Goal: Information Seeking & Learning: Learn about a topic

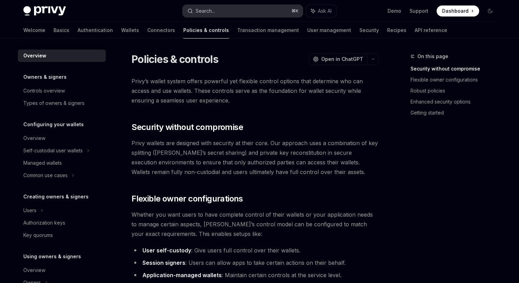
click at [240, 9] on button "Search... ⌘ K" at bounding box center [243, 11] width 120 height 12
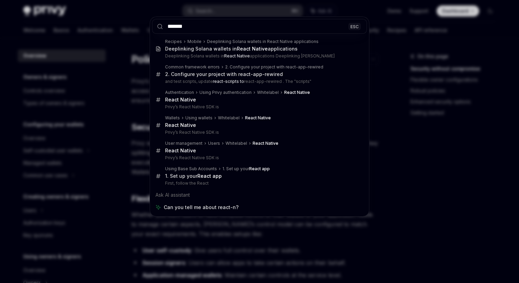
type input "*******"
click at [137, 92] on div "******* ESC Recipes Mobile Deeplinking Solana wallets in React Native applicati…" at bounding box center [259, 141] width 519 height 283
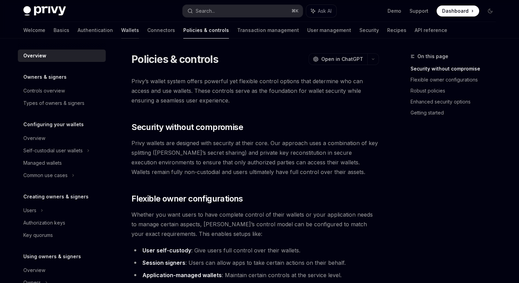
click at [121, 26] on link "Wallets" at bounding box center [130, 30] width 18 height 16
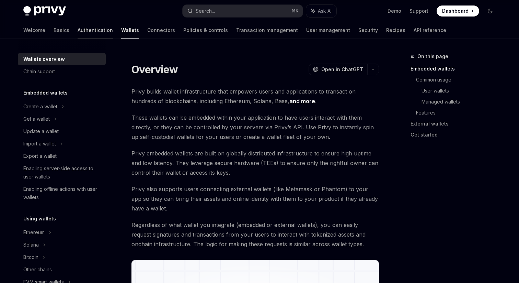
click at [78, 31] on link "Authentication" at bounding box center [95, 30] width 35 height 16
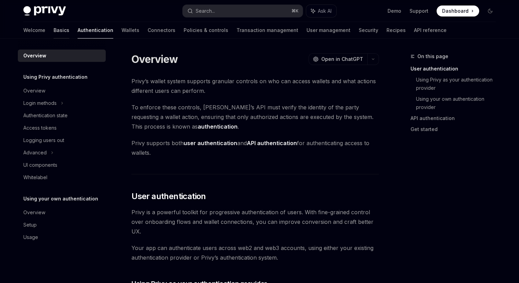
click at [54, 32] on link "Basics" at bounding box center [62, 30] width 16 height 16
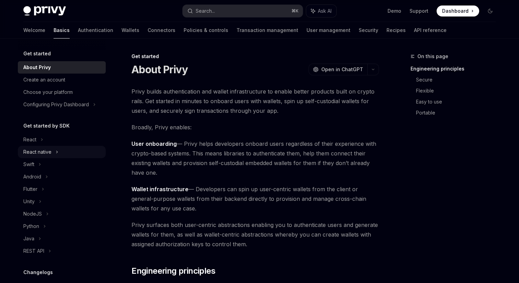
click at [38, 156] on div "React native" at bounding box center [37, 152] width 28 height 8
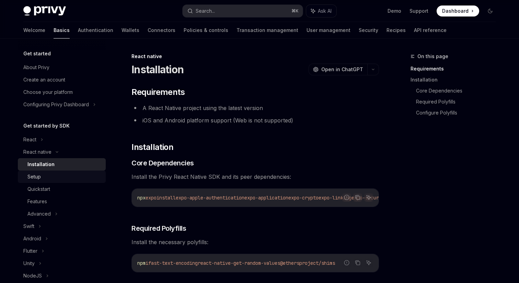
click at [50, 180] on div "Setup" at bounding box center [64, 176] width 74 height 8
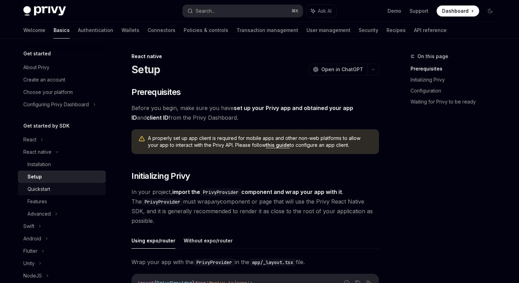
click at [49, 186] on div "Quickstart" at bounding box center [38, 189] width 23 height 8
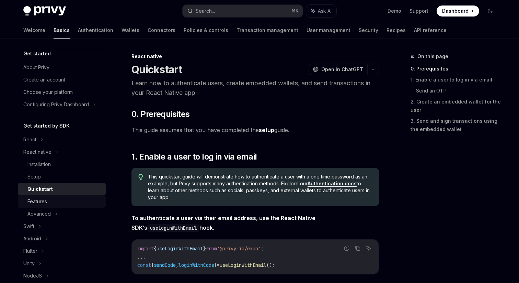
click at [47, 203] on div "Features" at bounding box center [37, 201] width 20 height 8
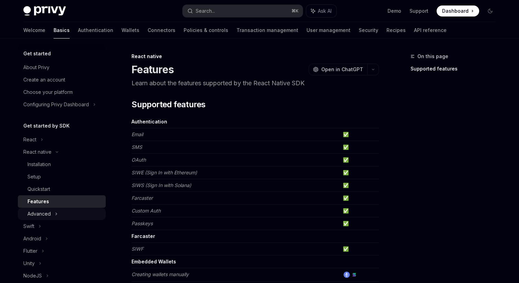
click at [47, 214] on div "Advanced" at bounding box center [38, 214] width 23 height 8
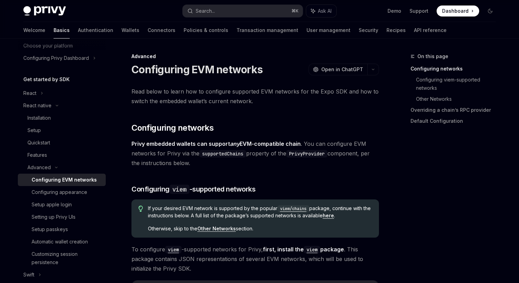
scroll to position [71, 0]
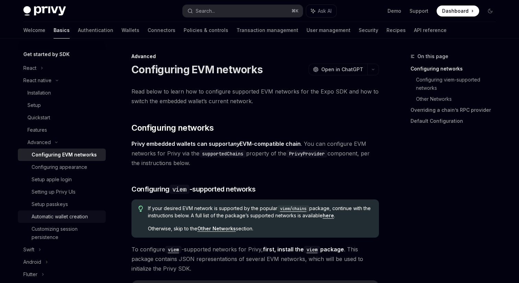
click at [71, 214] on div "Automatic wallet creation" at bounding box center [60, 216] width 56 height 8
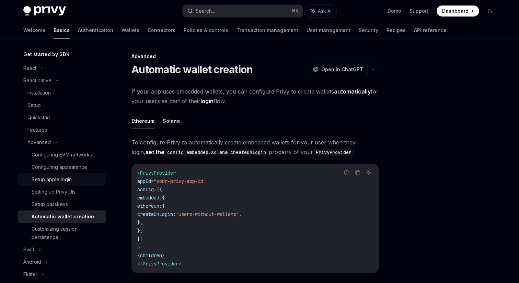
click at [70, 178] on div "Setup apple login" at bounding box center [52, 179] width 40 height 8
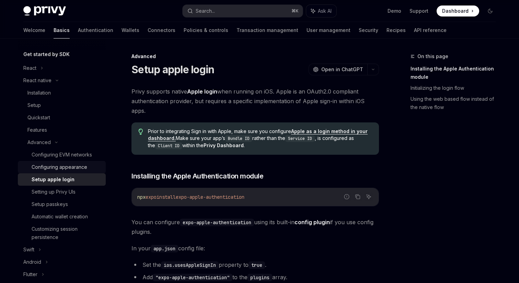
click at [59, 165] on div "Configuring appearance" at bounding box center [60, 167] width 56 height 8
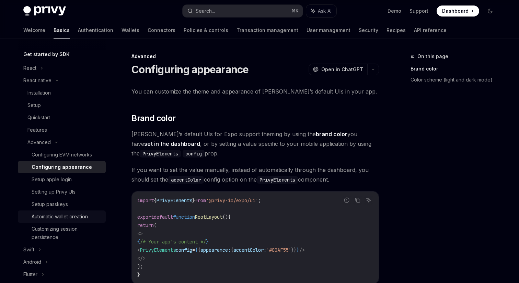
click at [59, 218] on div "Automatic wallet creation" at bounding box center [60, 216] width 56 height 8
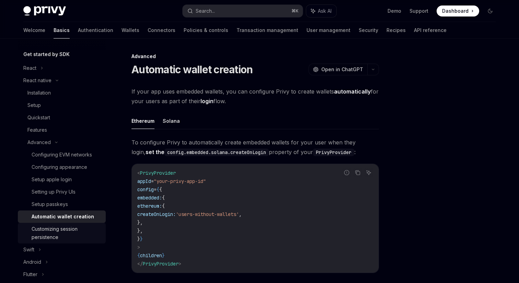
click at [58, 234] on div "Customizing session persistence" at bounding box center [67, 233] width 70 height 16
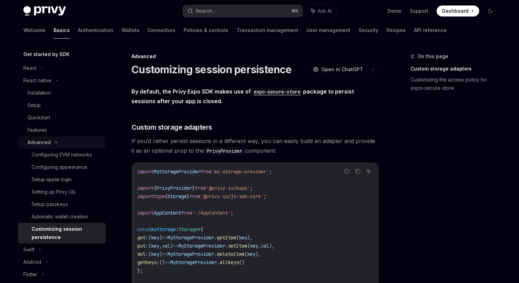
click at [53, 143] on icon at bounding box center [56, 142] width 8 height 3
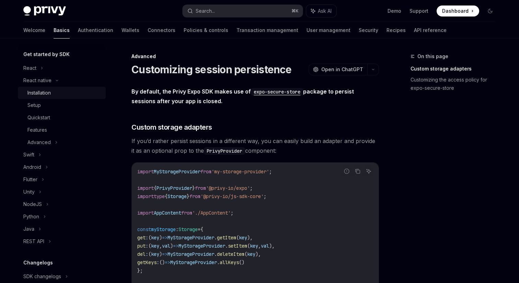
click at [48, 92] on div "Installation" at bounding box center [38, 93] width 23 height 8
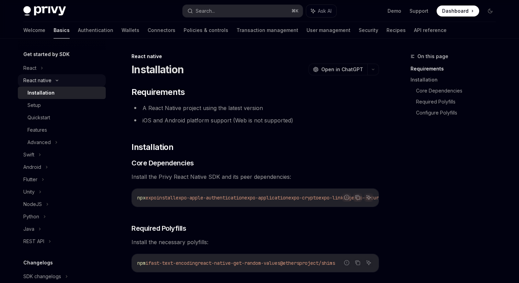
click at [45, 82] on div "React native" at bounding box center [37, 80] width 28 height 8
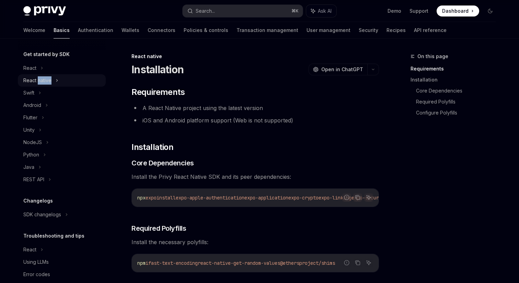
click at [45, 82] on div "React native" at bounding box center [37, 80] width 28 height 8
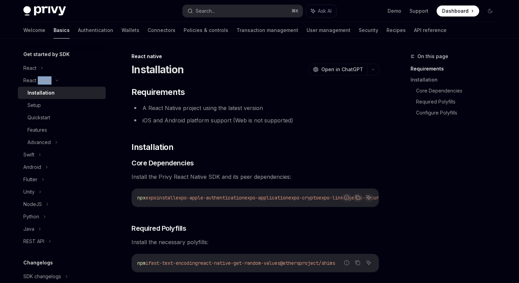
click at [45, 91] on div "Installation" at bounding box center [40, 93] width 27 height 8
click at [50, 101] on div "Setup" at bounding box center [64, 105] width 74 height 8
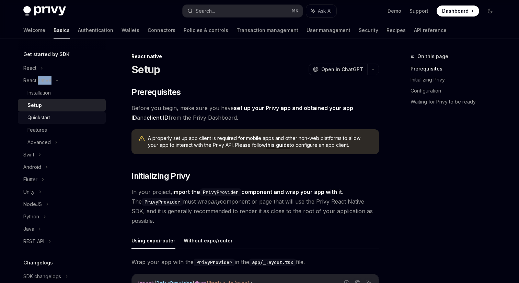
click at [53, 120] on div "Quickstart" at bounding box center [64, 117] width 74 height 8
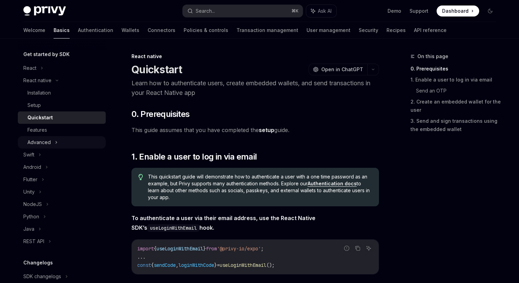
click at [56, 136] on div "Advanced" at bounding box center [62, 142] width 88 height 12
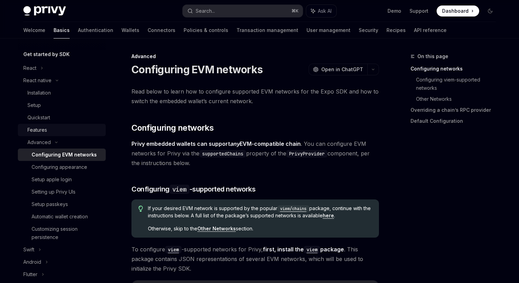
click at [41, 128] on div "Features" at bounding box center [37, 130] width 20 height 8
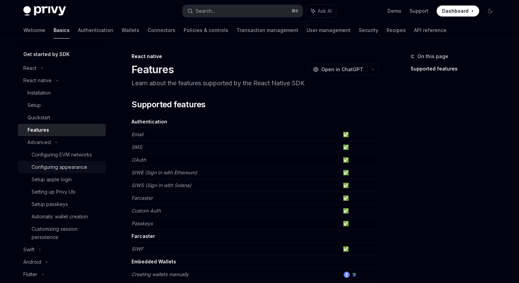
click at [71, 170] on div "Configuring appearance" at bounding box center [60, 167] width 56 height 8
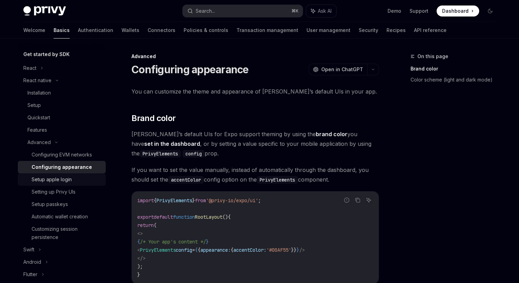
click at [68, 175] on div "Setup apple login" at bounding box center [52, 179] width 40 height 8
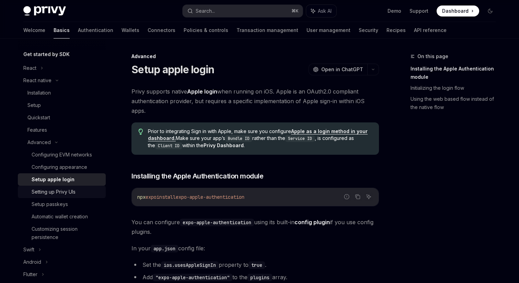
click at [79, 189] on div "Setting up Privy UIs" at bounding box center [67, 192] width 70 height 8
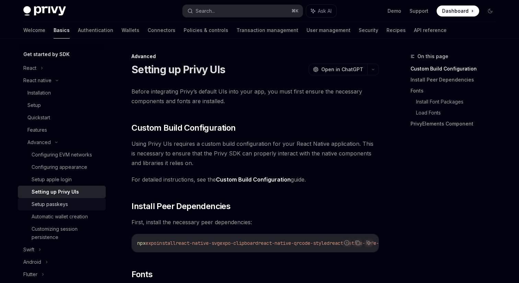
click at [80, 201] on div "Setup passkeys" at bounding box center [67, 204] width 70 height 8
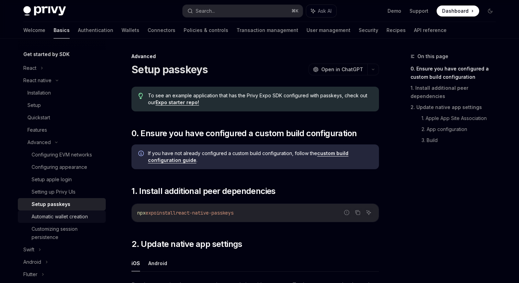
click at [80, 213] on div "Automatic wallet creation" at bounding box center [60, 216] width 56 height 8
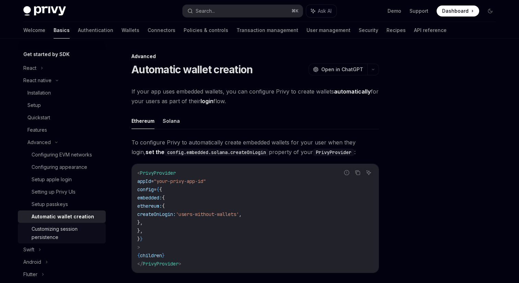
click at [81, 228] on div "Customizing session persistence" at bounding box center [67, 233] width 70 height 16
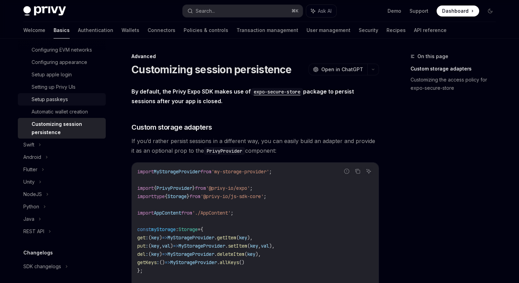
scroll to position [179, 0]
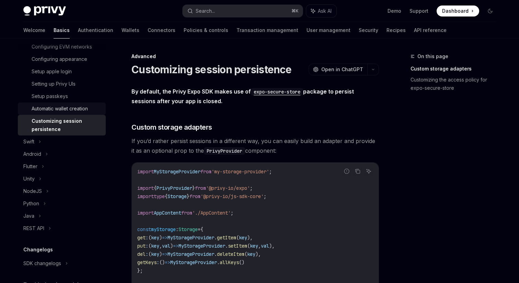
click at [67, 109] on div "Automatic wallet creation" at bounding box center [60, 108] width 56 height 8
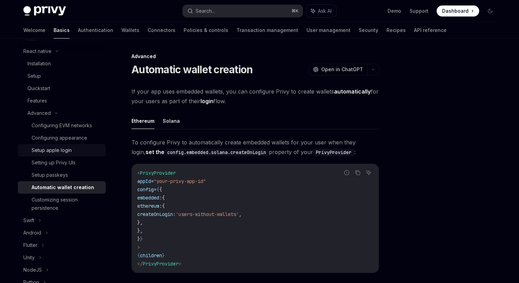
click at [57, 150] on div "Setup apple login" at bounding box center [52, 150] width 40 height 8
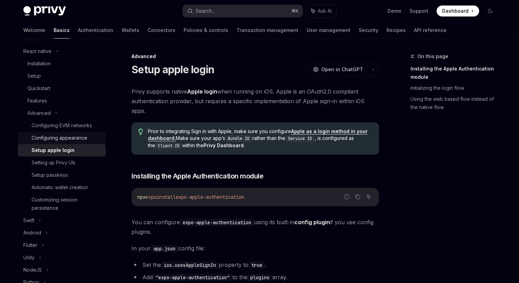
click at [76, 137] on div "Configuring appearance" at bounding box center [60, 138] width 56 height 8
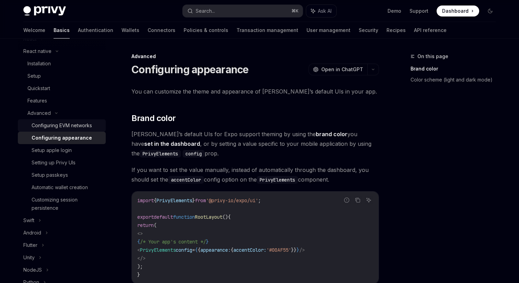
click at [71, 126] on div "Configuring EVM networks" at bounding box center [62, 125] width 60 height 8
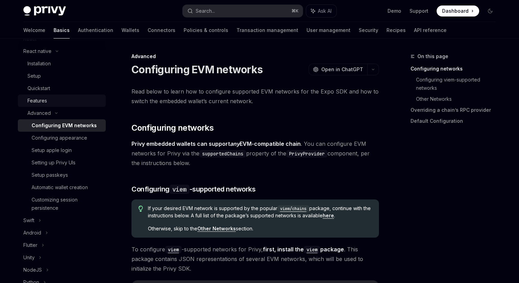
click at [62, 101] on div "Features" at bounding box center [64, 101] width 74 height 8
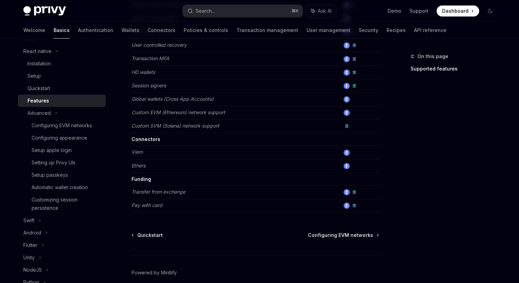
scroll to position [319, 0]
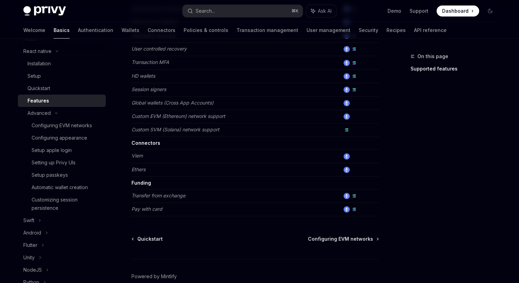
click at [144, 144] on strong "Connectors" at bounding box center [146, 143] width 29 height 6
click at [143, 184] on strong "Funding" at bounding box center [142, 183] width 20 height 6
click at [141, 144] on strong "Connectors" at bounding box center [146, 143] width 29 height 6
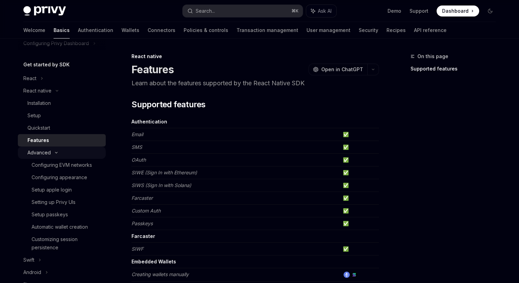
scroll to position [59, 0]
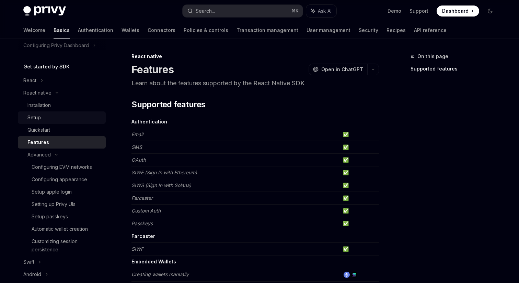
click at [59, 118] on div "Setup" at bounding box center [64, 117] width 74 height 8
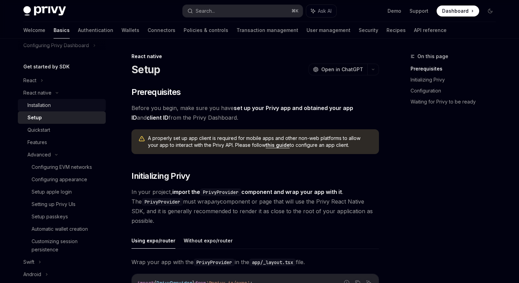
click at [60, 106] on div "Installation" at bounding box center [64, 105] width 74 height 8
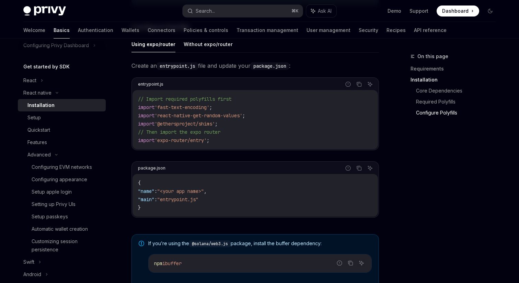
scroll to position [350, 0]
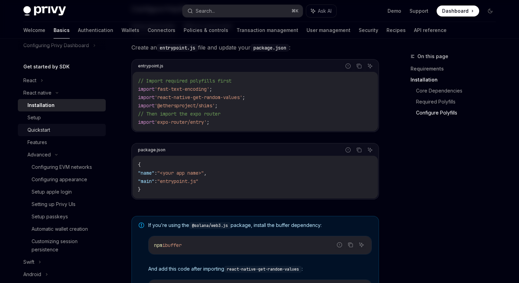
click at [71, 128] on div "Quickstart" at bounding box center [64, 130] width 74 height 8
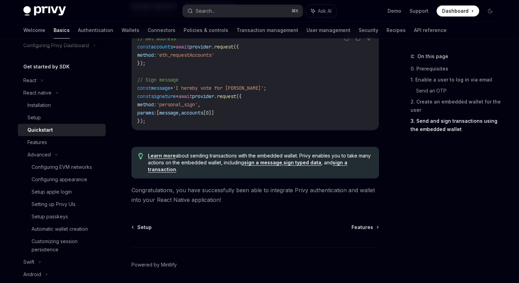
scroll to position [1059, 0]
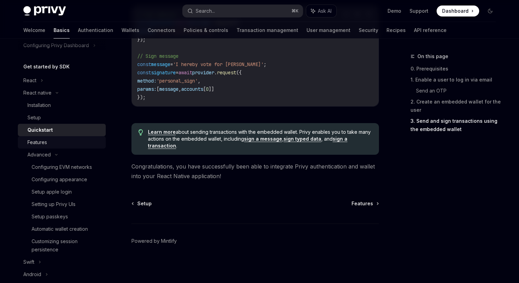
click at [49, 141] on div "Features" at bounding box center [64, 142] width 74 height 8
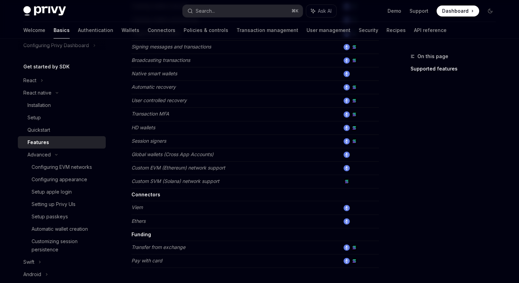
scroll to position [355, 0]
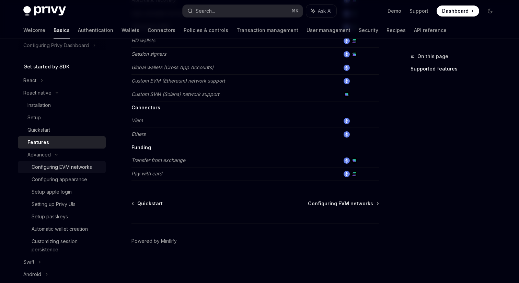
click at [64, 166] on div "Configuring EVM networks" at bounding box center [62, 167] width 60 height 8
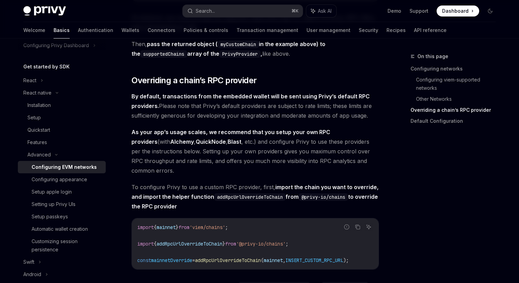
scroll to position [936, 0]
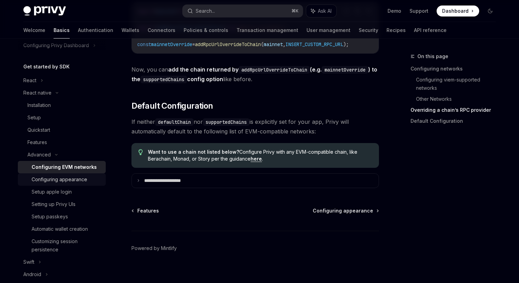
click at [58, 183] on div "Configuring appearance" at bounding box center [60, 179] width 56 height 8
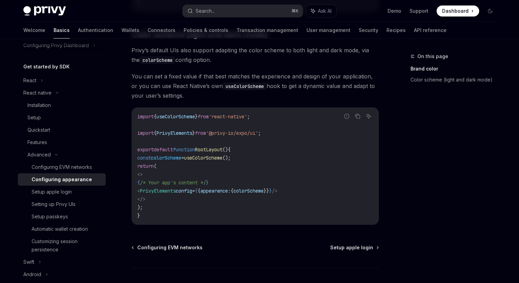
scroll to position [315, 0]
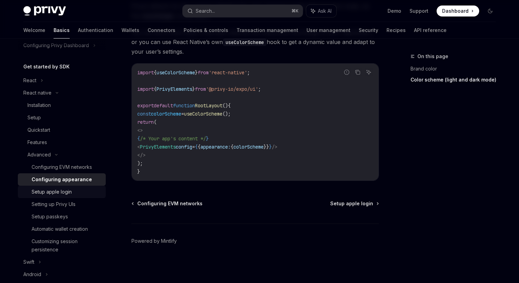
click at [65, 193] on div "Setup apple login" at bounding box center [52, 192] width 40 height 8
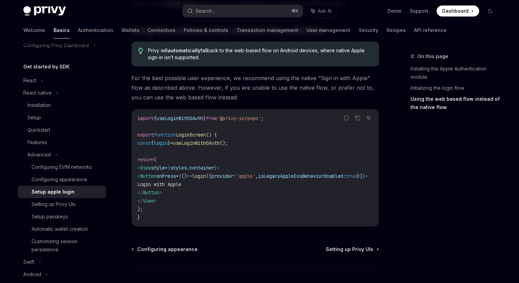
scroll to position [521, 0]
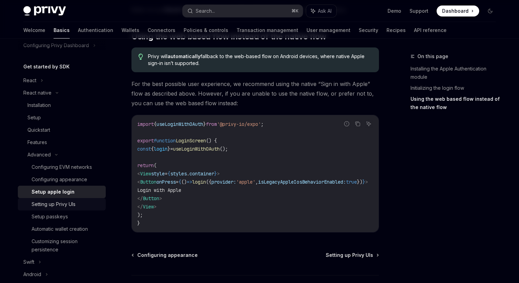
click at [64, 205] on div "Setting up Privy UIs" at bounding box center [54, 204] width 44 height 8
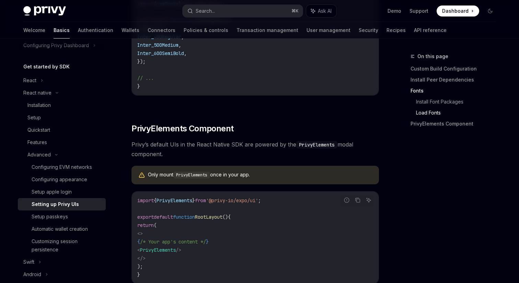
scroll to position [528, 0]
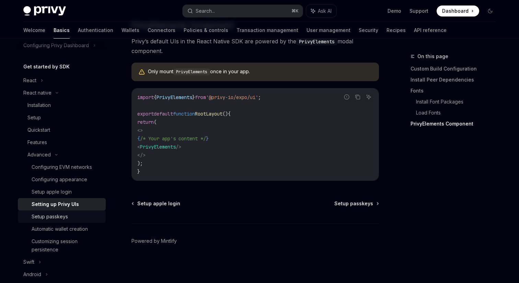
click at [57, 220] on div "Setup passkeys" at bounding box center [50, 216] width 36 height 8
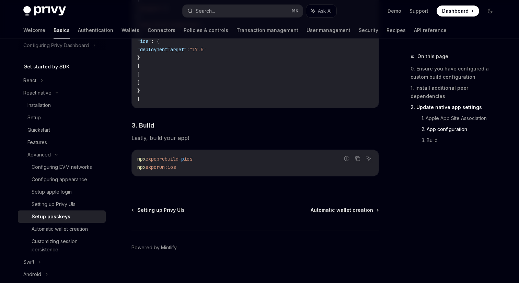
scroll to position [574, 0]
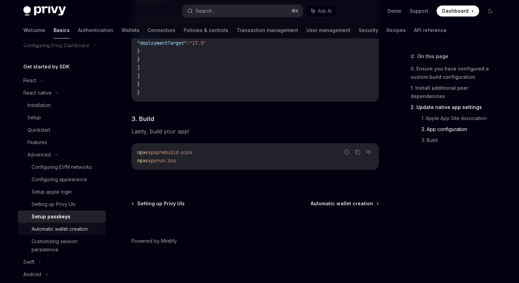
click at [80, 230] on div "Automatic wallet creation" at bounding box center [60, 229] width 56 height 8
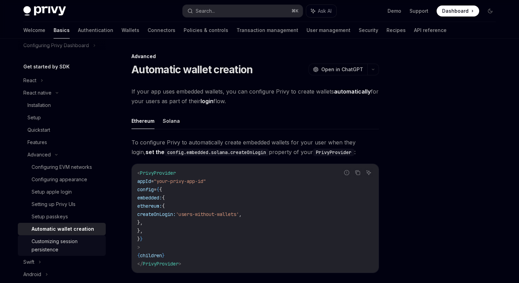
click at [49, 255] on link "Customizing session persistence" at bounding box center [62, 245] width 88 height 21
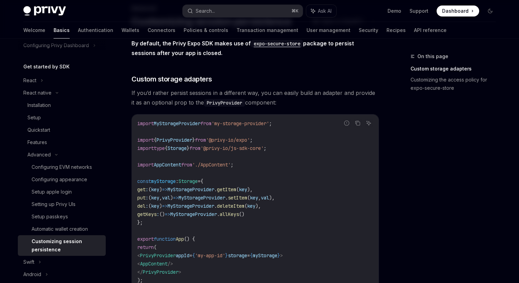
scroll to position [68, 0]
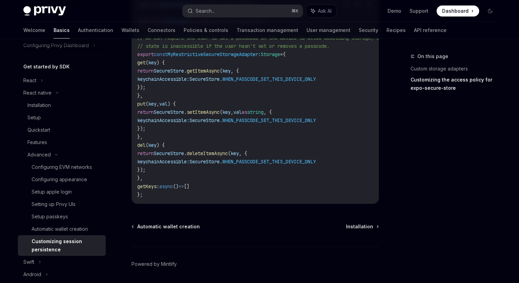
scroll to position [487, 0]
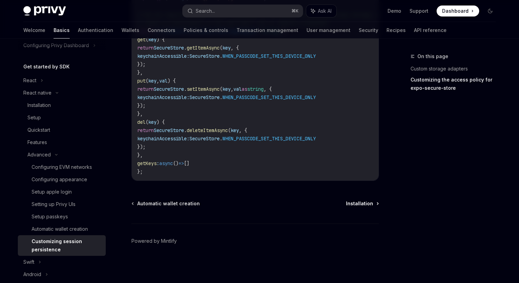
click at [361, 204] on span "Installation" at bounding box center [359, 203] width 27 height 7
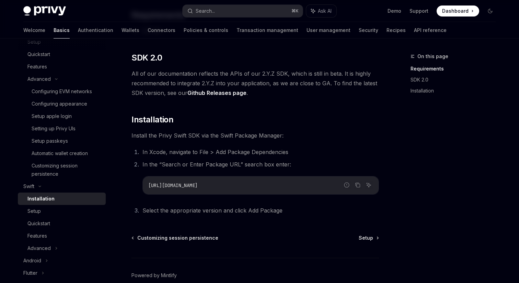
scroll to position [111, 0]
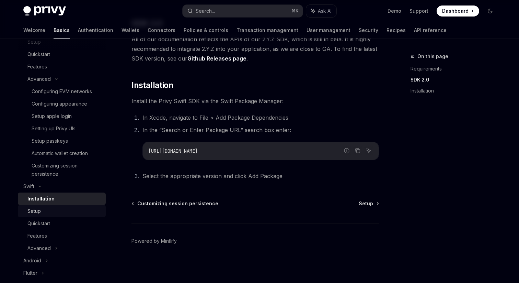
click at [46, 214] on div "Setup" at bounding box center [64, 211] width 74 height 8
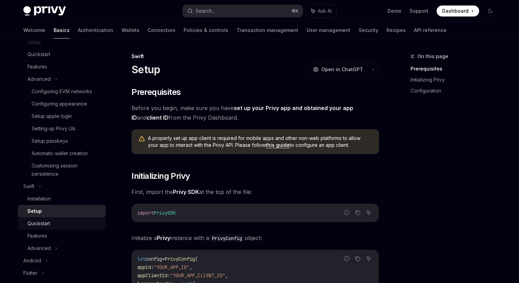
click at [56, 222] on div "Quickstart" at bounding box center [64, 223] width 74 height 8
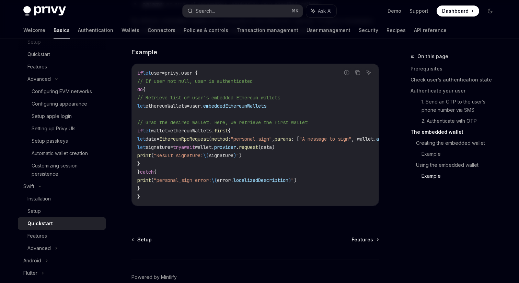
scroll to position [1443, 0]
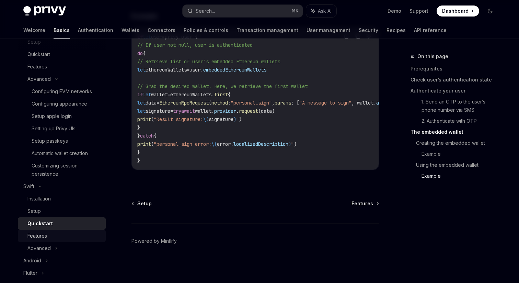
click at [53, 237] on div "Features" at bounding box center [64, 236] width 74 height 8
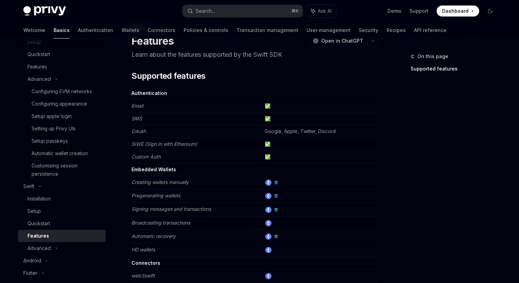
scroll to position [10, 0]
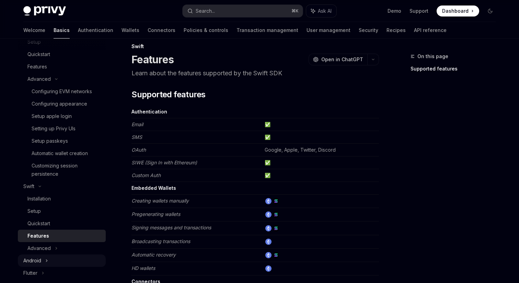
click at [46, 254] on div "Android" at bounding box center [62, 260] width 88 height 12
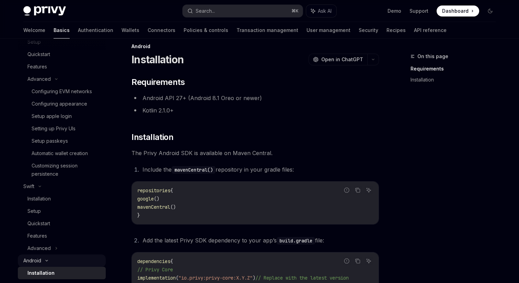
click at [45, 255] on div "Android" at bounding box center [62, 260] width 88 height 12
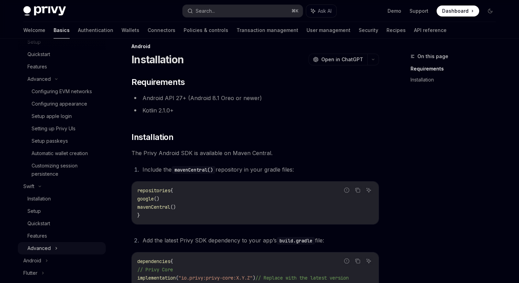
click at [51, 246] on div "Advanced" at bounding box center [62, 248] width 88 height 12
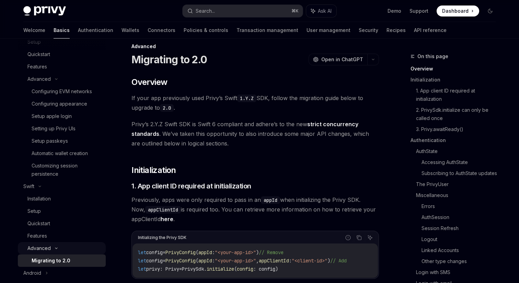
click at [51, 246] on div "Advanced" at bounding box center [62, 248] width 88 height 12
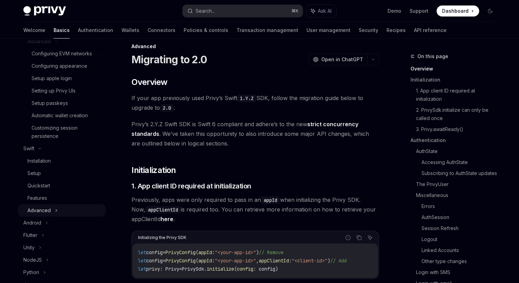
scroll to position [200, 0]
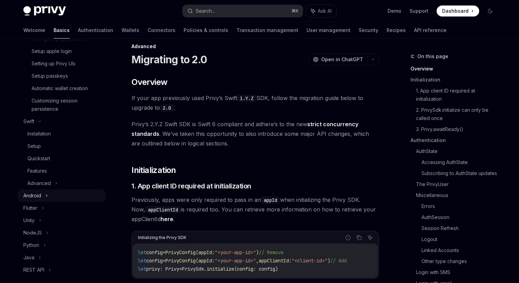
click at [46, 198] on icon at bounding box center [46, 195] width 3 height 8
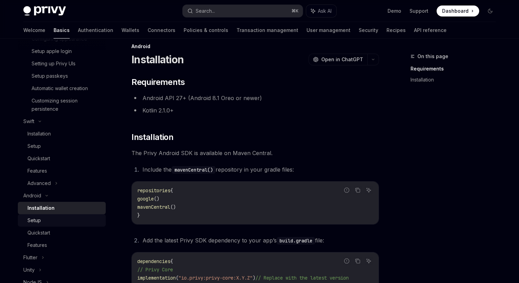
click at [47, 219] on div "Setup" at bounding box center [64, 220] width 74 height 8
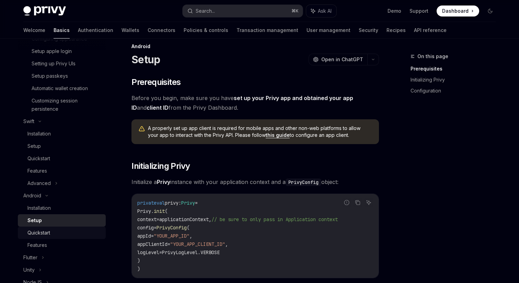
click at [48, 230] on div "Quickstart" at bounding box center [38, 232] width 23 height 8
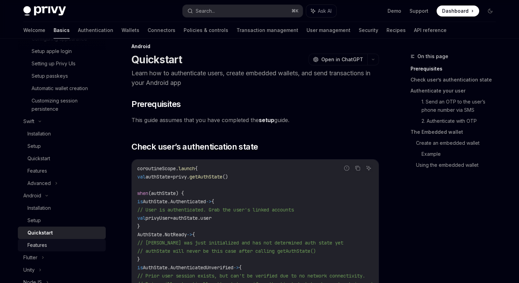
click at [52, 243] on div "Features" at bounding box center [64, 245] width 74 height 8
type textarea "*"
